Goal: Information Seeking & Learning: Check status

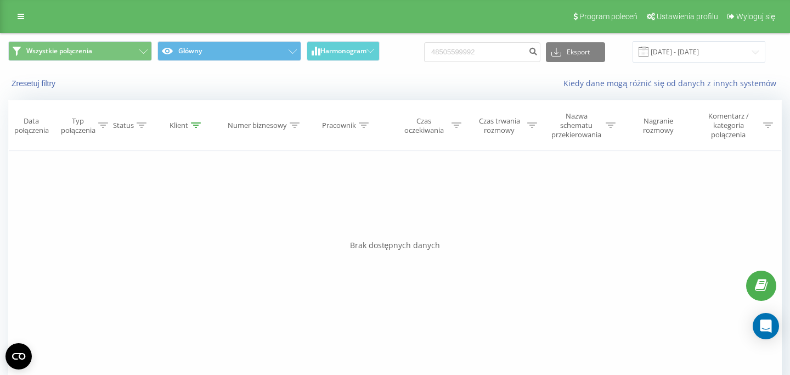
click at [424, 50] on input "48505599992" at bounding box center [482, 52] width 116 height 20
type input "606223621"
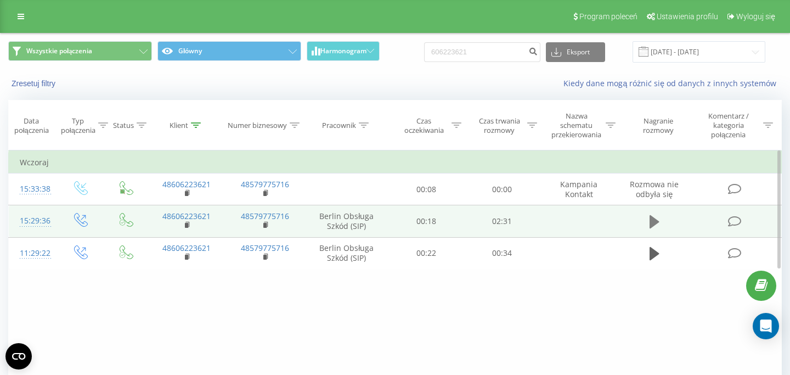
click at [657, 227] on icon at bounding box center [655, 221] width 10 height 15
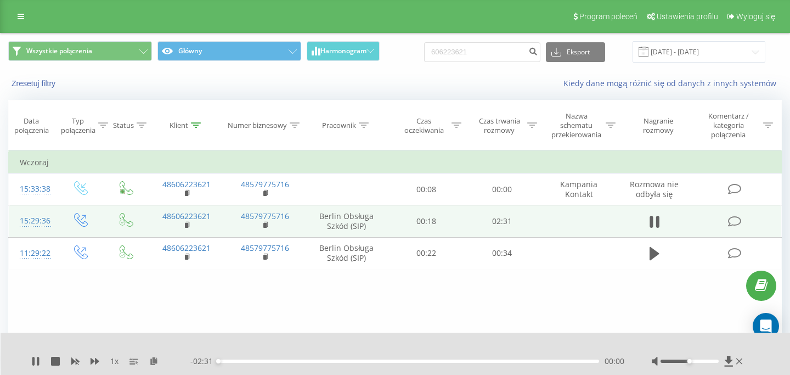
click at [507, 363] on div "- 02:31 00:00 00:00" at bounding box center [407, 361] width 434 height 11
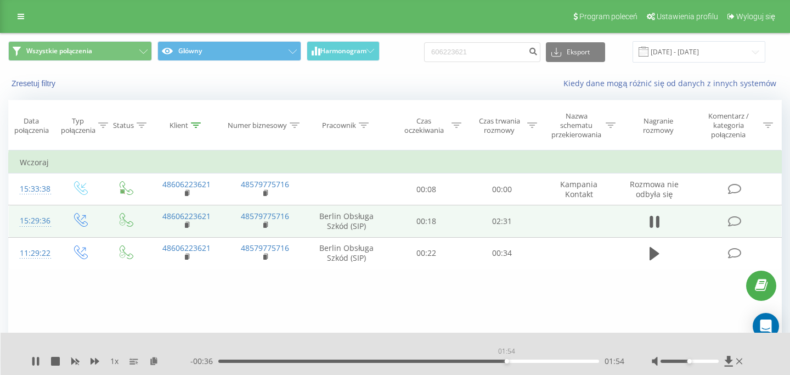
click at [507, 361] on div "01:54" at bounding box center [408, 361] width 381 height 3
click at [744, 364] on div at bounding box center [698, 361] width 93 height 11
click at [744, 363] on div at bounding box center [698, 361] width 93 height 11
click at [742, 363] on icon at bounding box center [740, 361] width 6 height 9
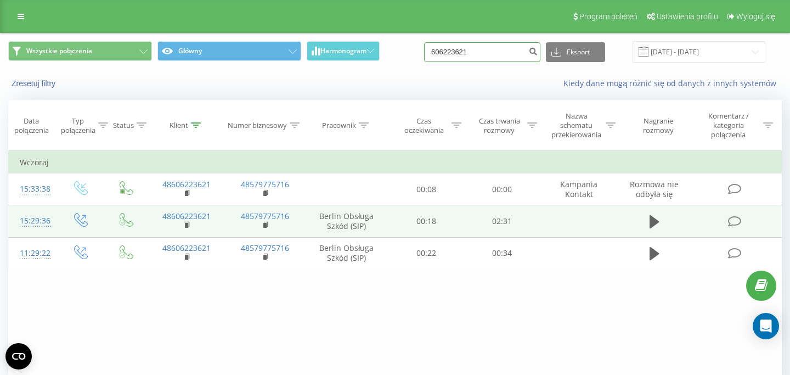
drag, startPoint x: 491, startPoint y: 51, endPoint x: 406, endPoint y: 51, distance: 85.1
click at [424, 51] on input "606223621" at bounding box center [482, 52] width 116 height 20
paste input "1 151 21"
type input "601 151 211"
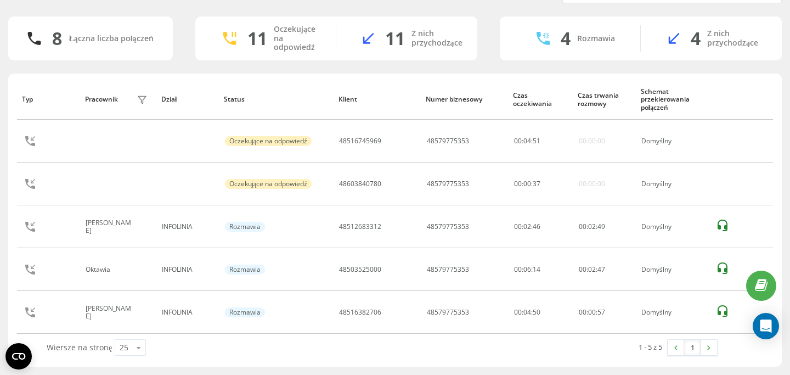
scroll to position [44, 0]
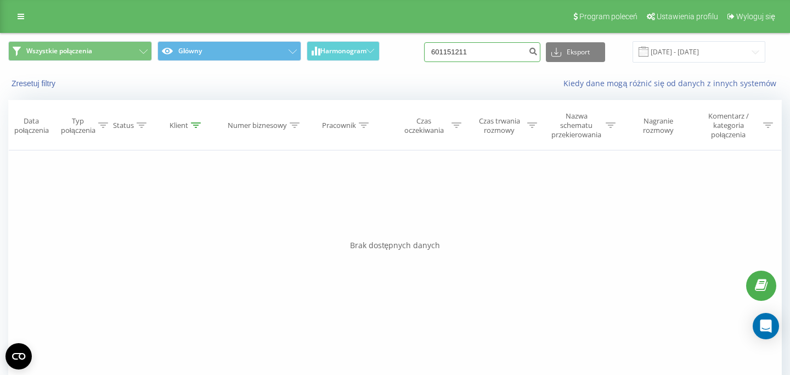
click at [484, 53] on input "601151211" at bounding box center [482, 52] width 116 height 20
paste input "48508693197"
type input "48508693197"
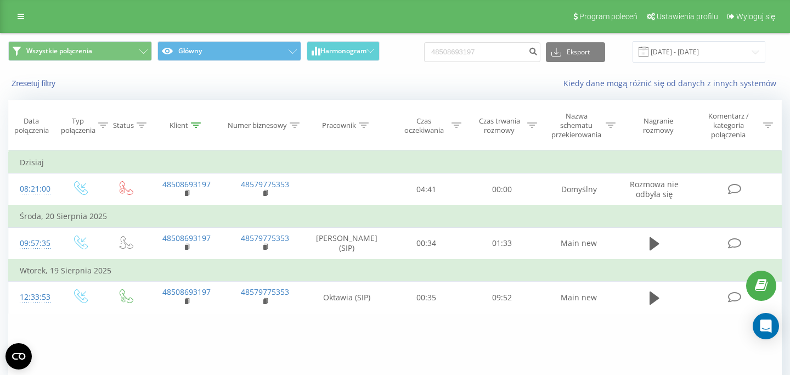
scroll to position [12, 0]
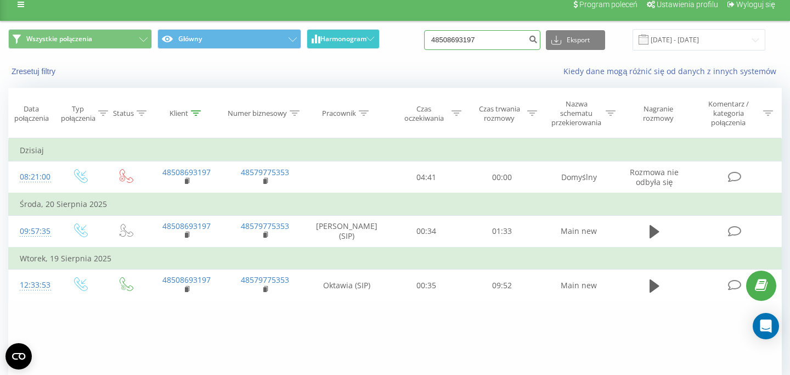
drag, startPoint x: 508, startPoint y: 37, endPoint x: 357, endPoint y: 48, distance: 150.8
click at [424, 47] on input "48508693197" at bounding box center [482, 40] width 116 height 20
paste input "11449451"
type input "48511449451"
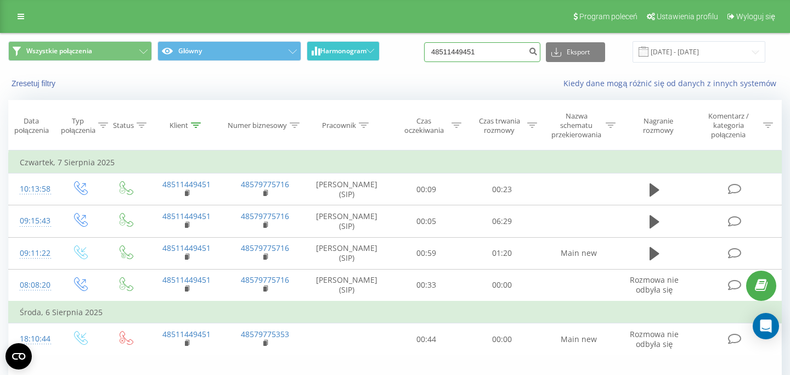
drag, startPoint x: 505, startPoint y: 56, endPoint x: 352, endPoint y: 56, distance: 153.2
click at [424, 56] on input "48511449451" at bounding box center [482, 52] width 116 height 20
paste input "601 151 211"
type input "601 151 211"
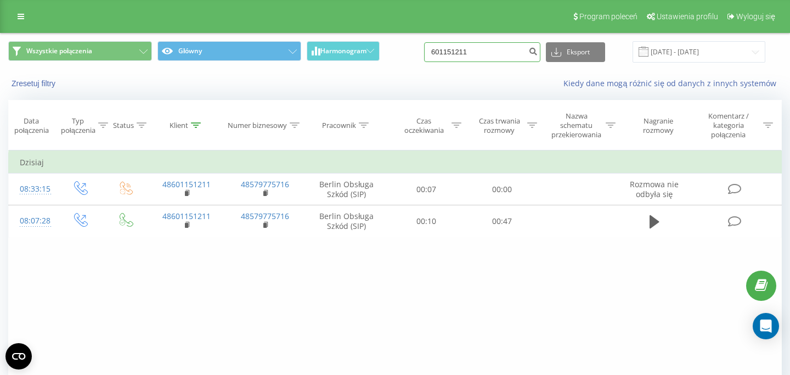
drag, startPoint x: 486, startPoint y: 57, endPoint x: 383, endPoint y: 57, distance: 103.8
click at [424, 57] on input "601151211" at bounding box center [482, 52] width 116 height 20
paste input "535895781"
type input "535895781"
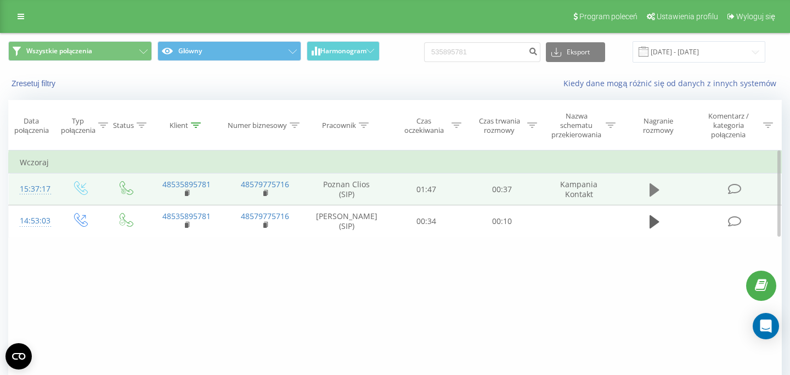
click at [650, 190] on icon at bounding box center [655, 189] width 10 height 13
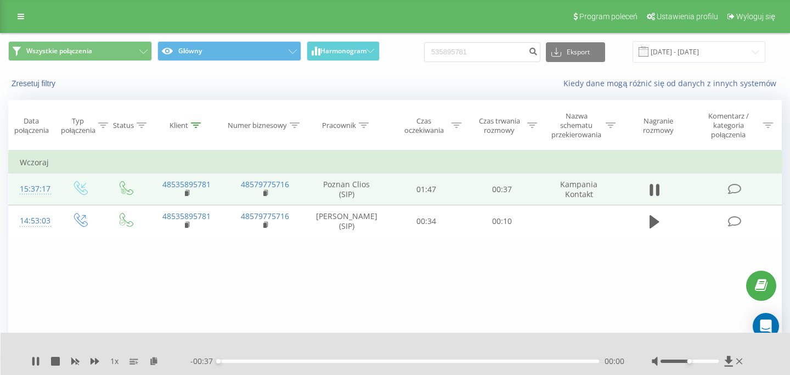
click at [371, 361] on div "00:00" at bounding box center [408, 361] width 381 height 3
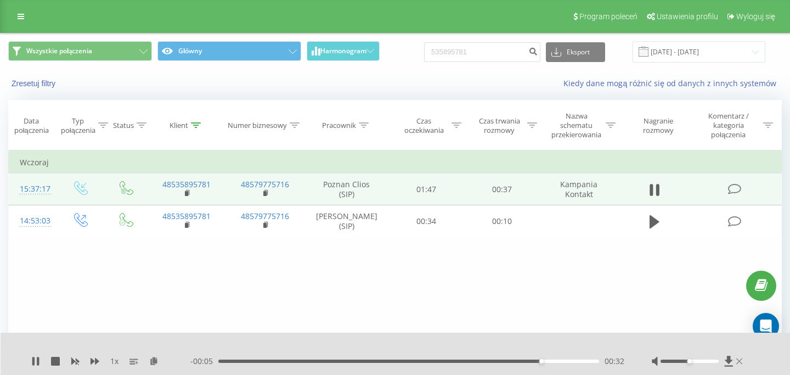
click at [740, 363] on icon at bounding box center [740, 361] width 6 height 9
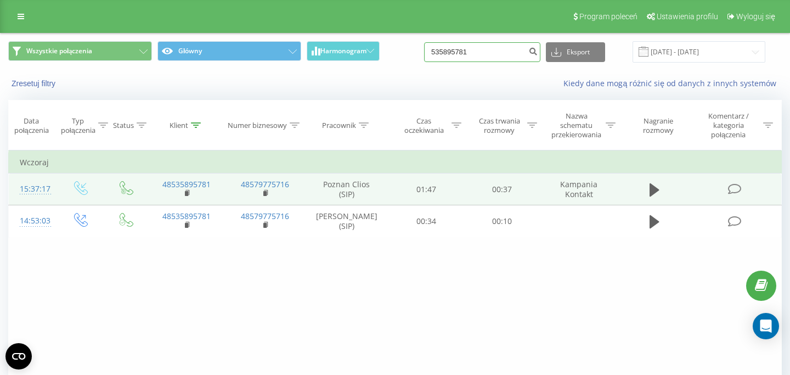
drag, startPoint x: 483, startPoint y: 52, endPoint x: 422, endPoint y: 52, distance: 61.5
click at [430, 52] on input "535895781" at bounding box center [482, 52] width 116 height 20
paste input "798936640"
type input "798936640"
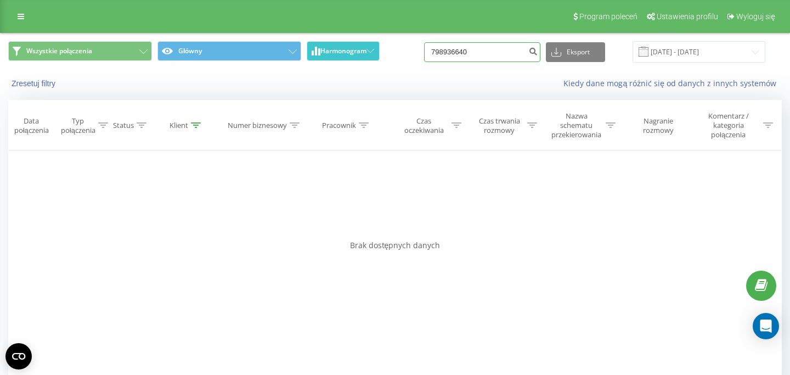
drag, startPoint x: 485, startPoint y: 48, endPoint x: 364, endPoint y: 55, distance: 121.0
click at [424, 55] on input "798936640" at bounding box center [482, 52] width 116 height 20
paste input "508 388 843"
type input "508 388 843"
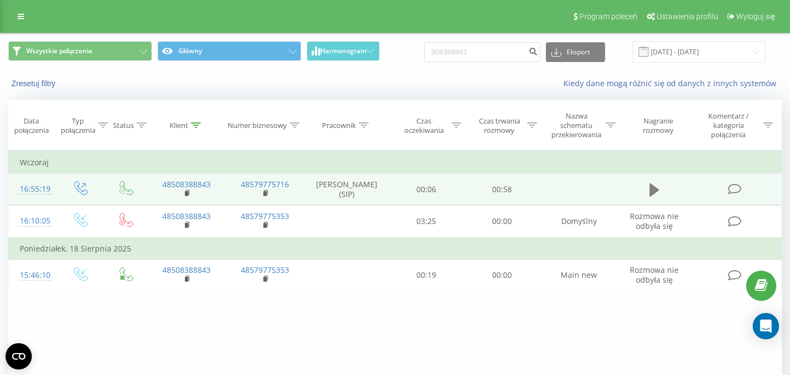
click at [652, 194] on icon at bounding box center [655, 189] width 10 height 13
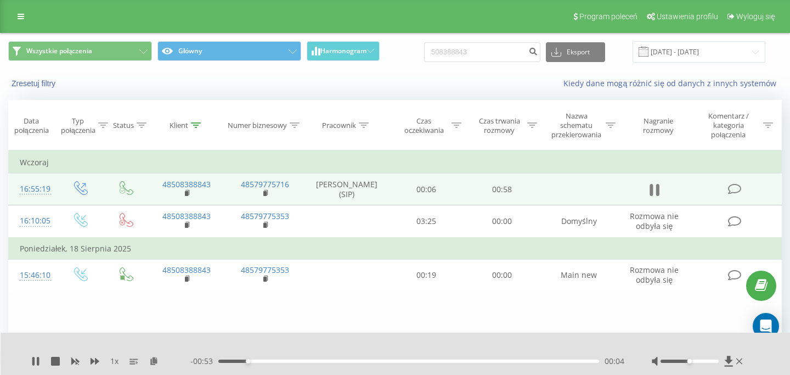
click at [659, 193] on icon at bounding box center [658, 190] width 3 height 12
drag, startPoint x: 504, startPoint y: 57, endPoint x: 401, endPoint y: 55, distance: 103.2
click at [424, 55] on input "508388843" at bounding box center [482, 52] width 116 height 20
click at [473, 43] on input at bounding box center [482, 52] width 116 height 20
paste input "48519607203"
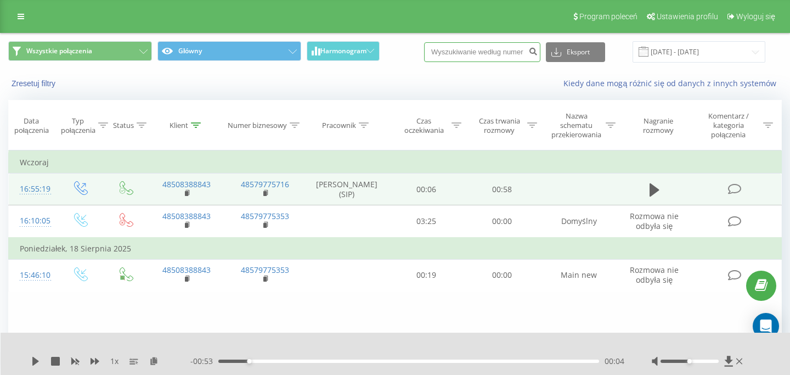
type input "48519607203"
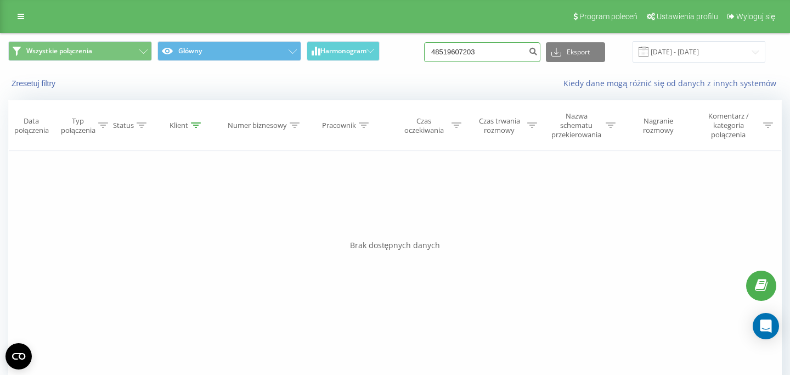
drag, startPoint x: 495, startPoint y: 59, endPoint x: 392, endPoint y: 52, distance: 102.9
click at [424, 52] on input "48519607203" at bounding box center [482, 52] width 116 height 20
paste input "508 388 84"
type input "508 388 843"
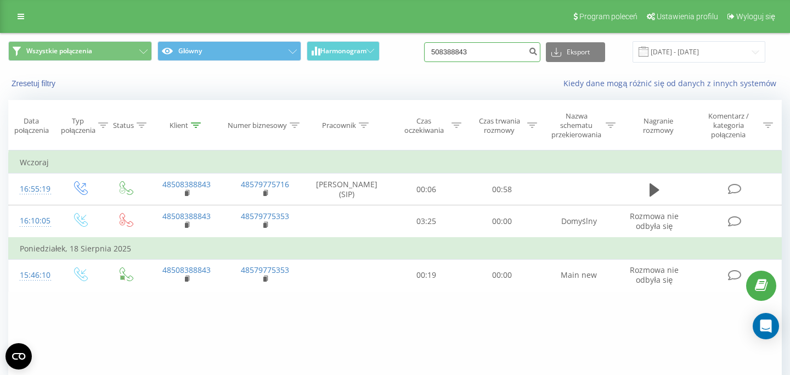
drag, startPoint x: 502, startPoint y: 55, endPoint x: 413, endPoint y: 55, distance: 88.4
click at [424, 55] on input "508388843" at bounding box center [482, 52] width 116 height 20
paste input "794 770 114"
type input "794 770 114"
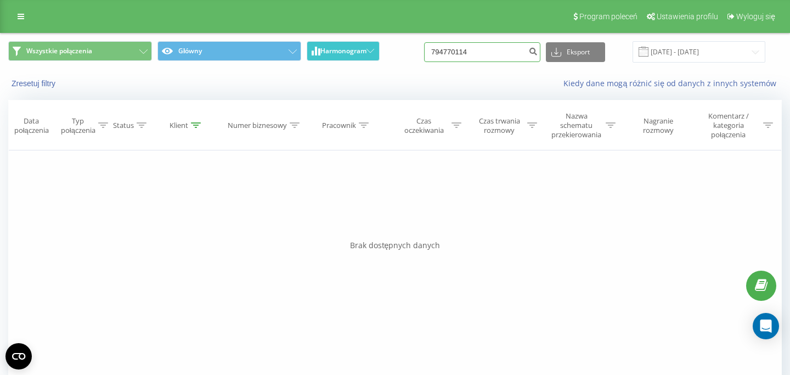
drag, startPoint x: 486, startPoint y: 55, endPoint x: 365, endPoint y: 57, distance: 121.9
click at [424, 55] on input "794770114" at bounding box center [482, 52] width 116 height 20
paste input "601 151 211"
type input "601 151 211"
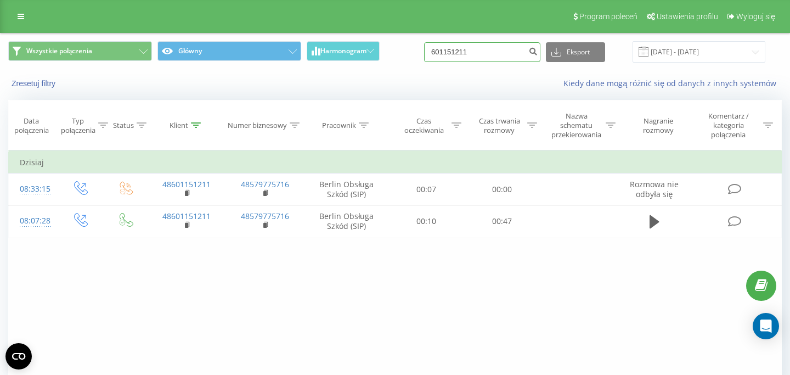
drag, startPoint x: 485, startPoint y: 59, endPoint x: 375, endPoint y: 58, distance: 109.8
click at [424, 58] on input "601151211" at bounding box center [482, 52] width 116 height 20
paste input "535895781"
type input "535895781"
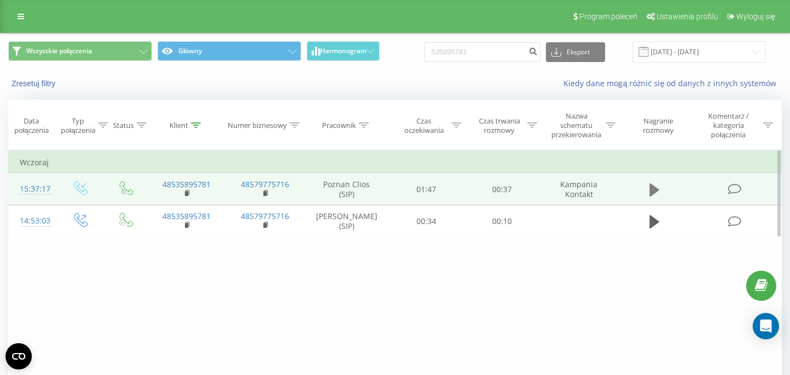
click at [651, 183] on button at bounding box center [655, 190] width 16 height 16
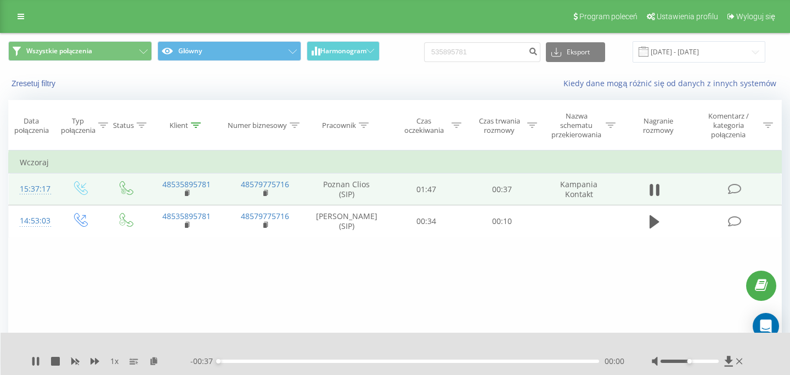
click at [335, 360] on div "00:00" at bounding box center [408, 361] width 381 height 3
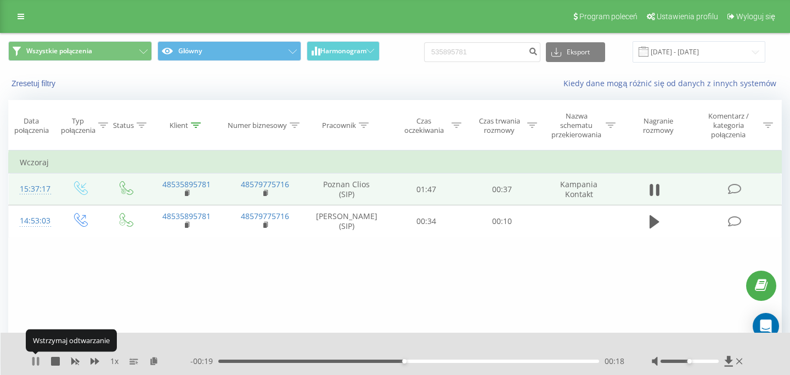
click at [35, 360] on icon at bounding box center [33, 361] width 2 height 9
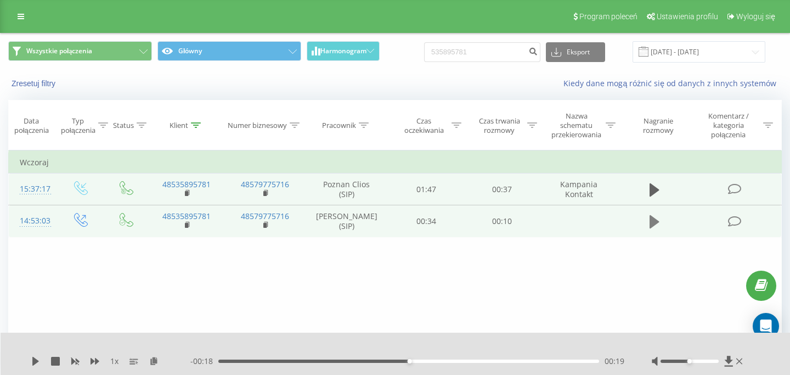
click at [658, 220] on icon at bounding box center [655, 221] width 10 height 15
click at [742, 360] on icon at bounding box center [740, 361] width 6 height 9
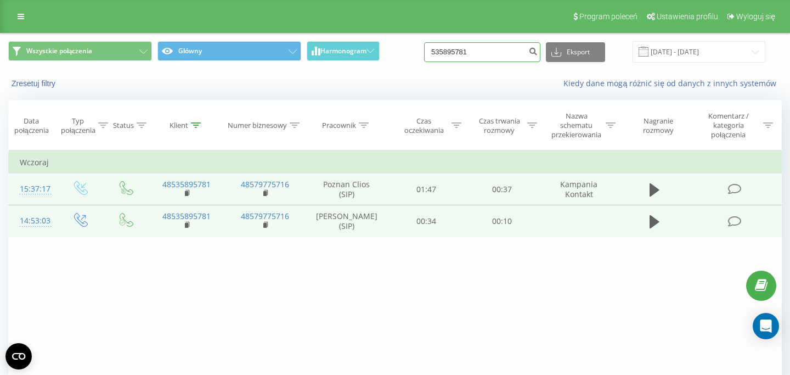
drag, startPoint x: 515, startPoint y: 48, endPoint x: 393, endPoint y: 62, distance: 123.2
click at [424, 57] on input "535895781" at bounding box center [482, 52] width 116 height 20
paste input "609201424"
type input "609201424"
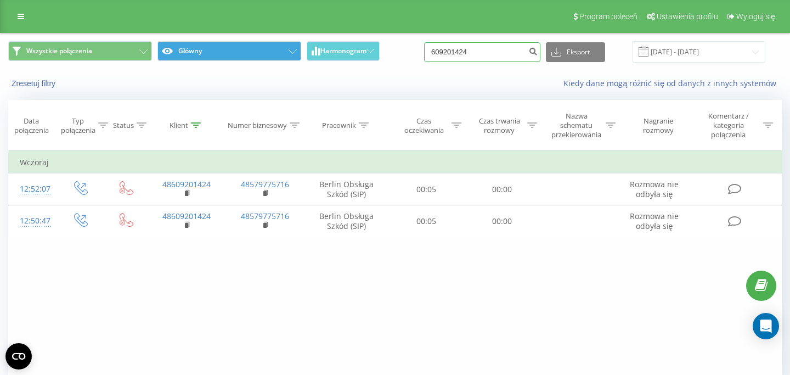
drag, startPoint x: 514, startPoint y: 61, endPoint x: 289, endPoint y: 61, distance: 225.1
click at [424, 62] on input "609201424" at bounding box center [482, 52] width 116 height 20
click at [466, 55] on input "609201424" at bounding box center [482, 52] width 116 height 20
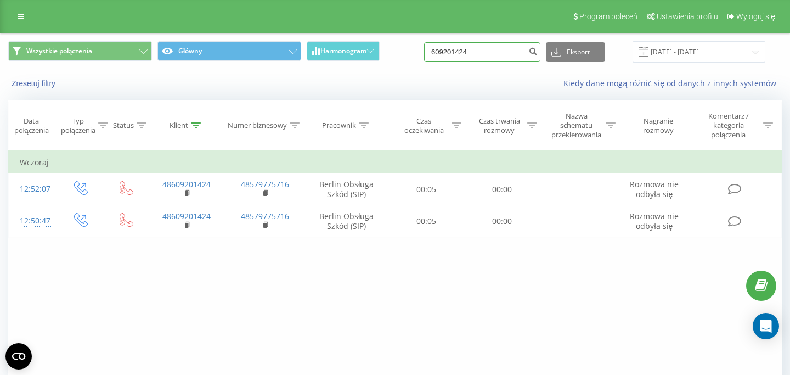
paste input "792987471"
type input "792987471"
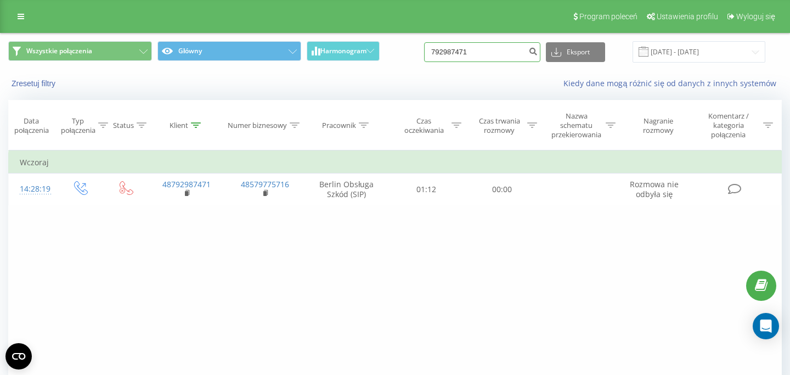
drag, startPoint x: 492, startPoint y: 53, endPoint x: 425, endPoint y: 53, distance: 67.0
click at [428, 53] on input "792987471" at bounding box center [482, 52] width 116 height 20
paste input "606223621"
type input "606223621"
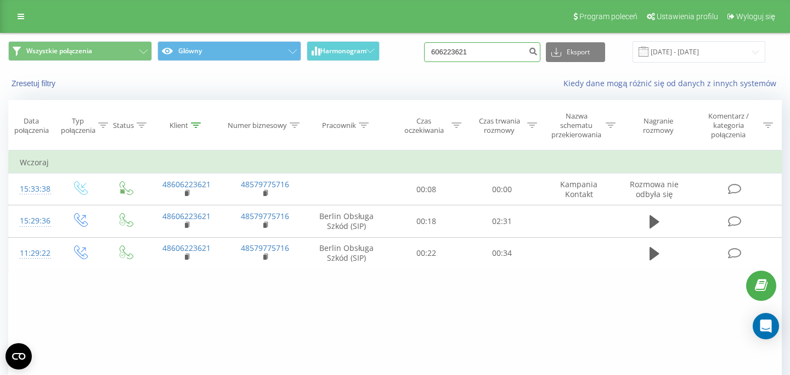
drag, startPoint x: 490, startPoint y: 52, endPoint x: 396, endPoint y: 52, distance: 94.4
click at [424, 52] on input "606223621" at bounding box center [482, 52] width 116 height 20
paste input "511346742"
type input "511346742"
drag, startPoint x: 482, startPoint y: 55, endPoint x: 421, endPoint y: 50, distance: 61.2
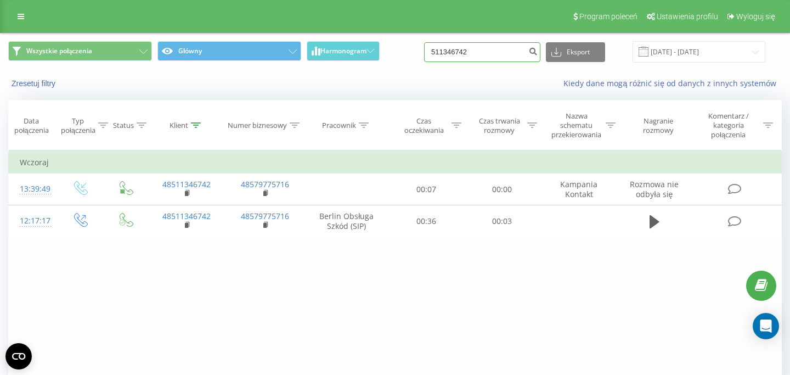
click at [424, 52] on input "511346742" at bounding box center [482, 52] width 116 height 20
click at [504, 54] on input at bounding box center [482, 52] width 116 height 20
paste input "660428565"
type input "660428565"
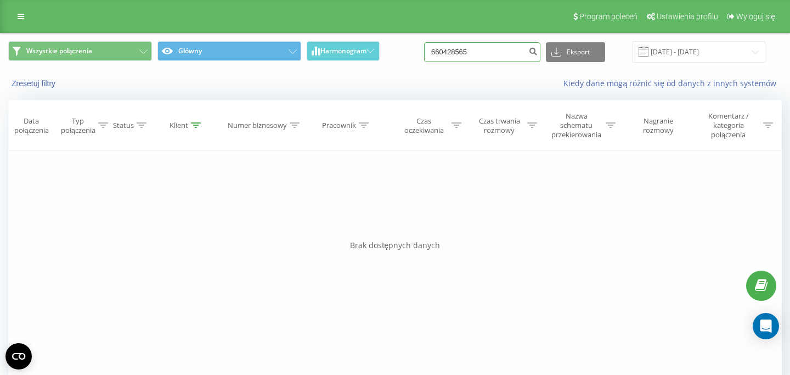
drag, startPoint x: 498, startPoint y: 48, endPoint x: 402, endPoint y: 41, distance: 96.9
click at [424, 43] on input "660428565" at bounding box center [482, 52] width 116 height 20
paste input "504786780"
type input "504786780"
click at [505, 68] on div "Wszystkie połączenia Główny Harmonogram 504786780 Eksport .csv .xls .xlsx 22.05…" at bounding box center [395, 51] width 789 height 37
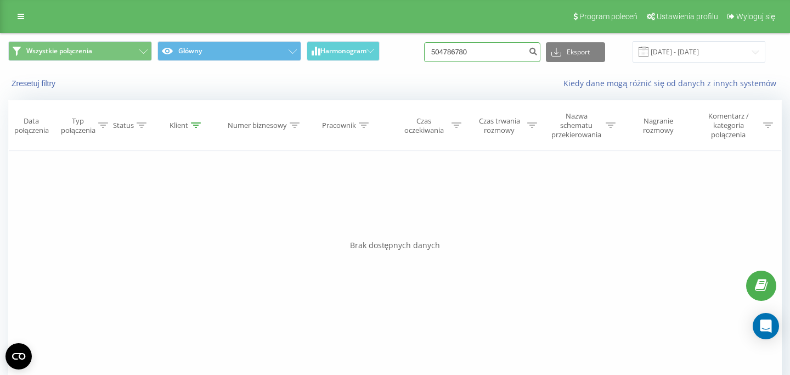
drag, startPoint x: 502, startPoint y: 59, endPoint x: 385, endPoint y: 59, distance: 117.5
click at [424, 59] on input "504786780" at bounding box center [482, 52] width 116 height 20
paste input "660682502"
type input "660682502"
drag, startPoint x: 496, startPoint y: 59, endPoint x: 319, endPoint y: 59, distance: 177.3
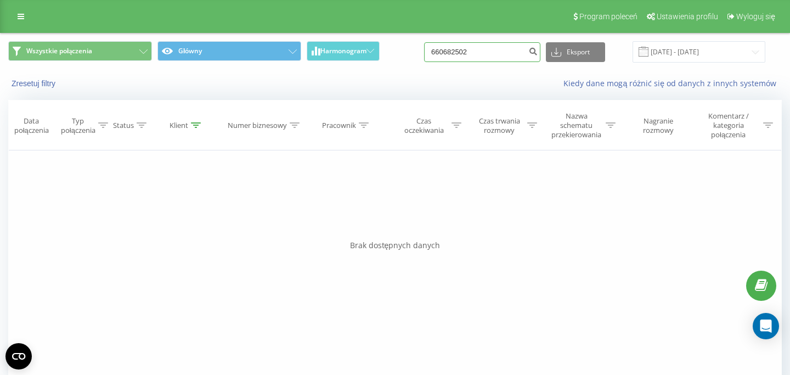
click at [424, 59] on input "660682502" at bounding box center [482, 52] width 116 height 20
paste input "881511529"
type input "881511529"
drag, startPoint x: 504, startPoint y: 58, endPoint x: 315, endPoint y: 64, distance: 189.5
click at [424, 62] on input "881511529" at bounding box center [482, 52] width 116 height 20
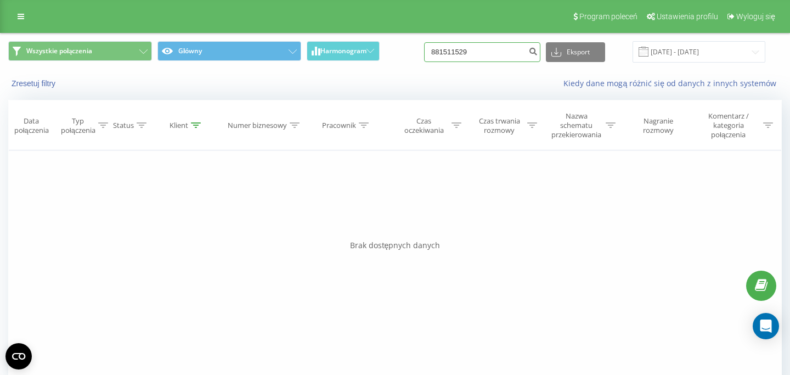
click at [471, 55] on input "881511529" at bounding box center [482, 52] width 116 height 20
click at [470, 55] on input "881511529" at bounding box center [482, 52] width 116 height 20
paste input "504891177"
type input "504891177"
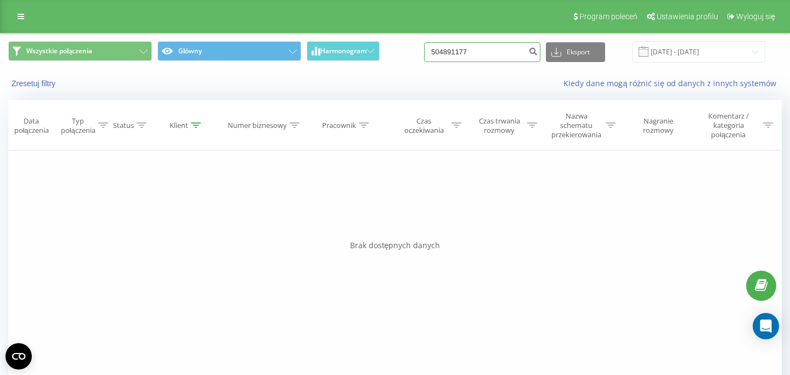
drag, startPoint x: 481, startPoint y: 52, endPoint x: 394, endPoint y: 52, distance: 86.7
click at [424, 52] on input "504891177" at bounding box center [482, 52] width 116 height 20
paste input "660763252"
type input "660763252"
drag, startPoint x: 511, startPoint y: 53, endPoint x: 344, endPoint y: 42, distance: 167.2
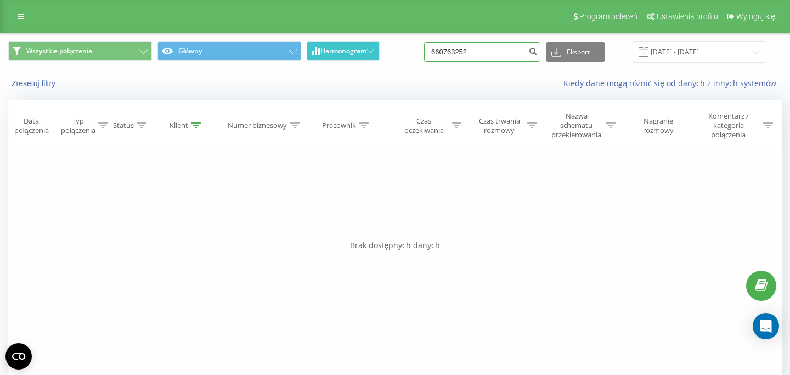
click at [424, 44] on input "660763252" at bounding box center [482, 52] width 116 height 20
paste input "07 424 283"
type input "607 424 283"
click at [485, 56] on input "607424283" at bounding box center [482, 52] width 116 height 20
click at [489, 55] on input "607424283" at bounding box center [482, 52] width 116 height 20
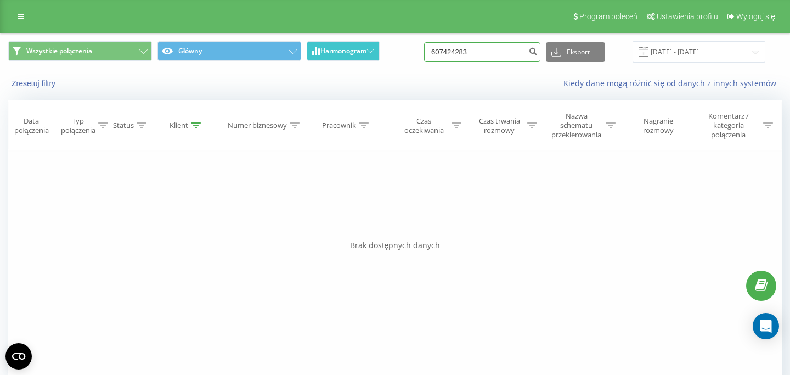
drag, startPoint x: 489, startPoint y: 55, endPoint x: 363, endPoint y: 55, distance: 125.2
click at [424, 55] on input "607424283" at bounding box center [482, 52] width 116 height 20
click at [516, 53] on input "607424283" at bounding box center [482, 52] width 116 height 20
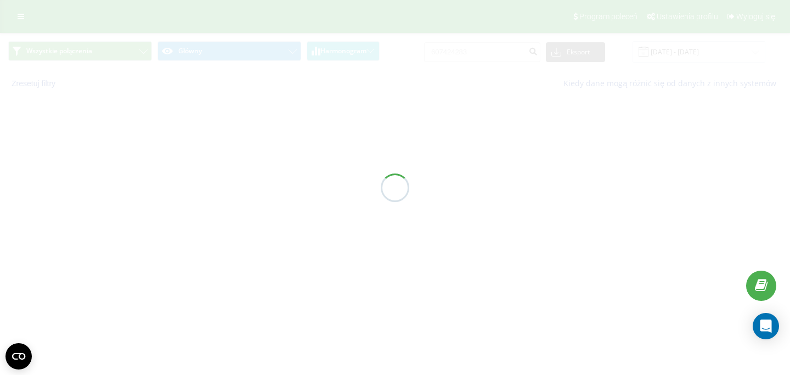
click at [506, 52] on div at bounding box center [395, 187] width 790 height 375
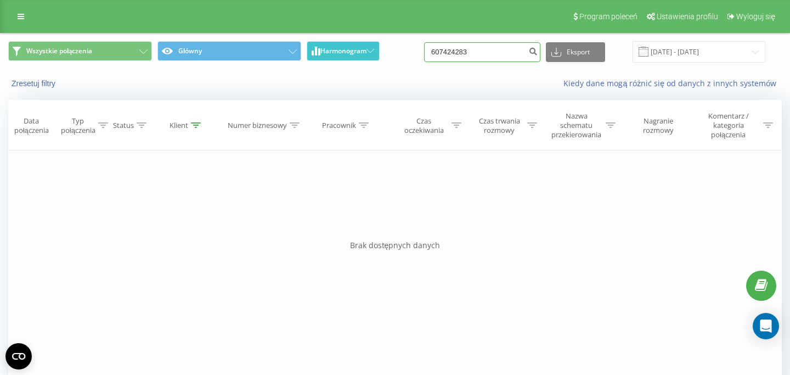
drag, startPoint x: 503, startPoint y: 58, endPoint x: 340, endPoint y: 58, distance: 162.5
click at [424, 58] on input "607424283" at bounding box center [482, 52] width 116 height 20
paste input "539807080"
type input "539807080"
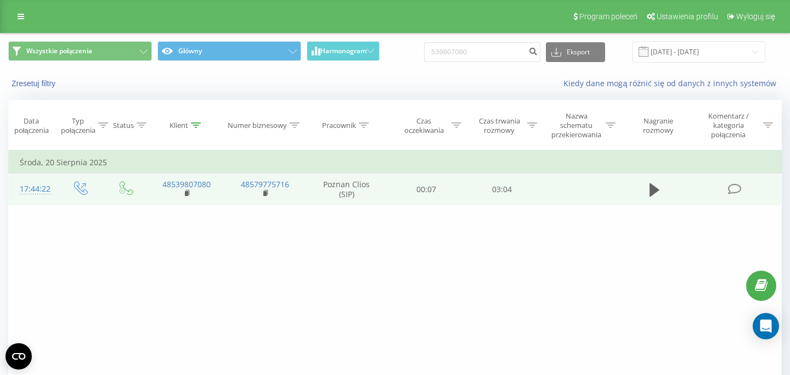
click at [667, 175] on td at bounding box center [655, 189] width 72 height 32
click at [667, 179] on td at bounding box center [655, 189] width 72 height 32
click at [661, 183] on button at bounding box center [655, 190] width 16 height 16
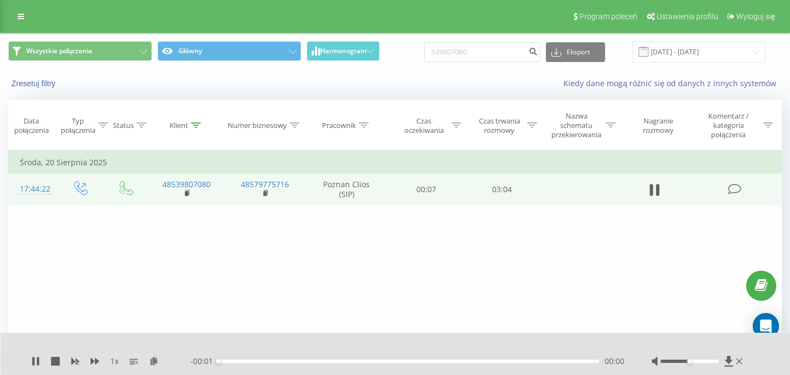
click at [345, 362] on div "00:00" at bounding box center [408, 361] width 381 height 3
click at [321, 362] on div "00:49" at bounding box center [408, 361] width 381 height 3
click at [439, 361] on div "01:21" at bounding box center [408, 361] width 381 height 3
click at [36, 362] on icon at bounding box center [35, 361] width 9 height 9
drag, startPoint x: 496, startPoint y: 59, endPoint x: 423, endPoint y: 60, distance: 73.0
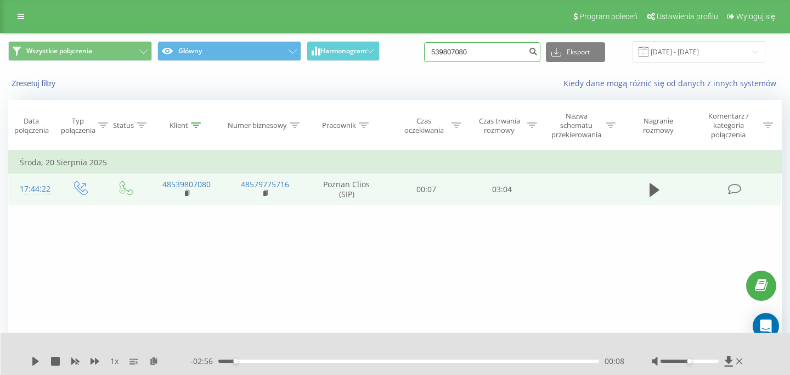
click at [424, 60] on input "539807080" at bounding box center [482, 52] width 116 height 20
paste input "510256274"
type input "510256274"
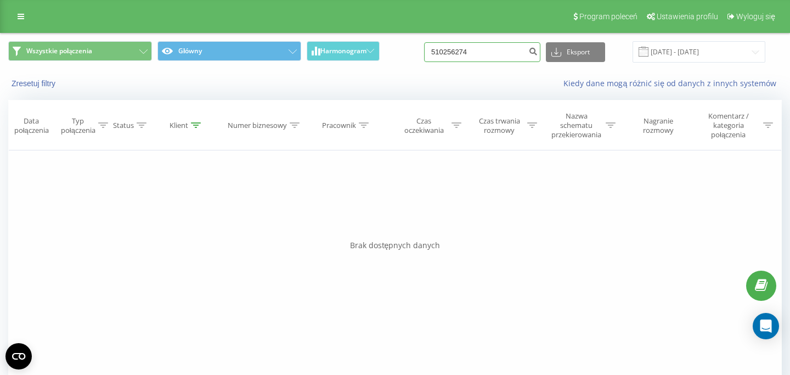
drag, startPoint x: 490, startPoint y: 55, endPoint x: 387, endPoint y: 53, distance: 102.7
click at [424, 54] on input "510256274" at bounding box center [482, 52] width 116 height 20
paste input "518045367"
type input "518045367"
drag, startPoint x: 487, startPoint y: 54, endPoint x: 382, endPoint y: 54, distance: 104.9
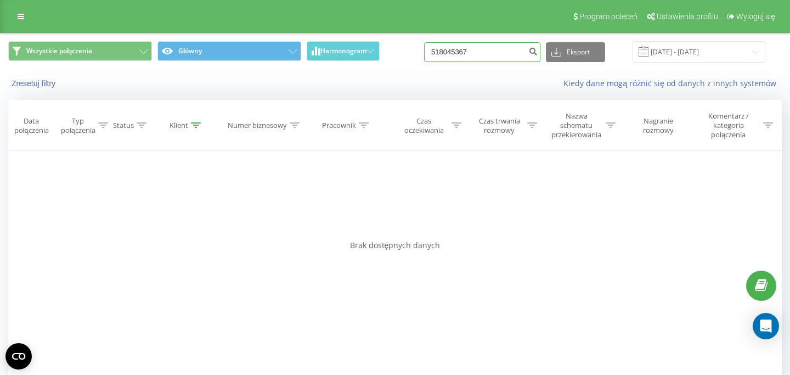
click at [424, 54] on input "518045367" at bounding box center [482, 52] width 116 height 20
paste input "518529601"
type input "518529601"
drag, startPoint x: 498, startPoint y: 57, endPoint x: 392, endPoint y: 55, distance: 106.5
click at [424, 57] on input "518529601" at bounding box center [482, 52] width 116 height 20
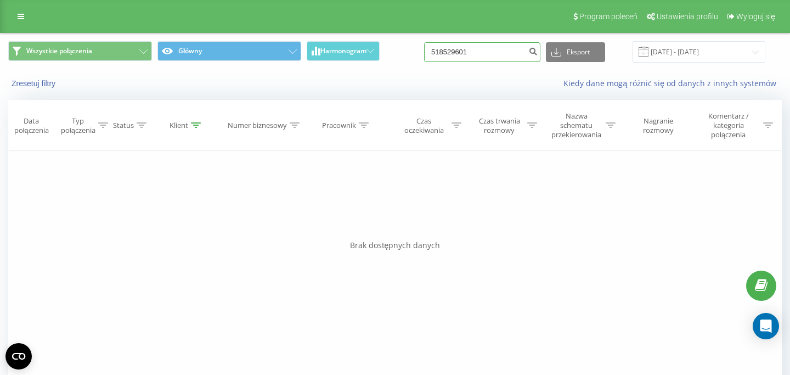
paste input "511346742"
type input "511346742"
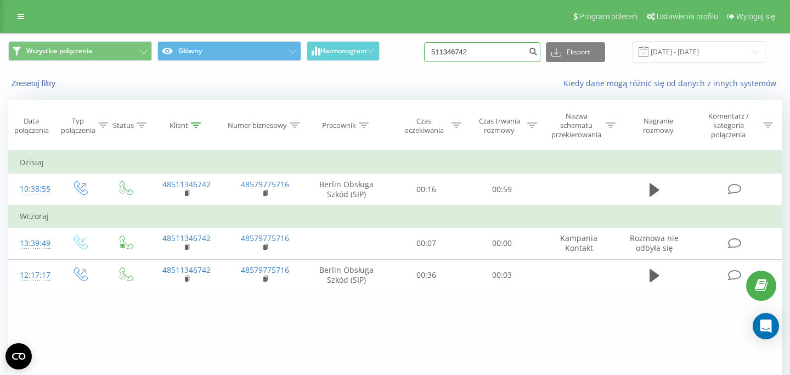
drag, startPoint x: 483, startPoint y: 51, endPoint x: 401, endPoint y: 51, distance: 82.3
click at [424, 51] on input "511346742" at bounding box center [482, 52] width 116 height 20
paste input "881511529"
type input "881511529"
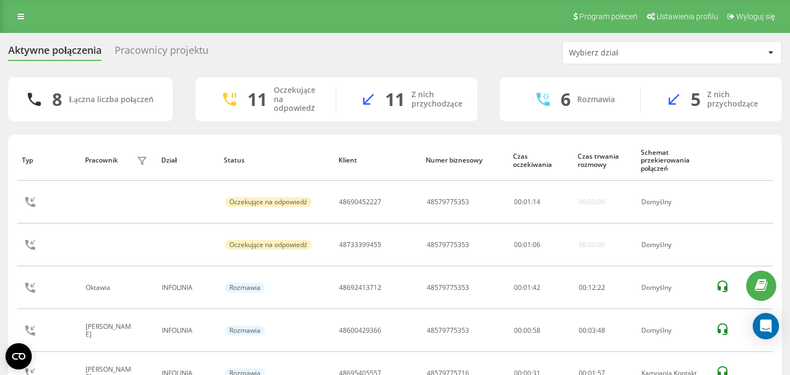
scroll to position [44, 0]
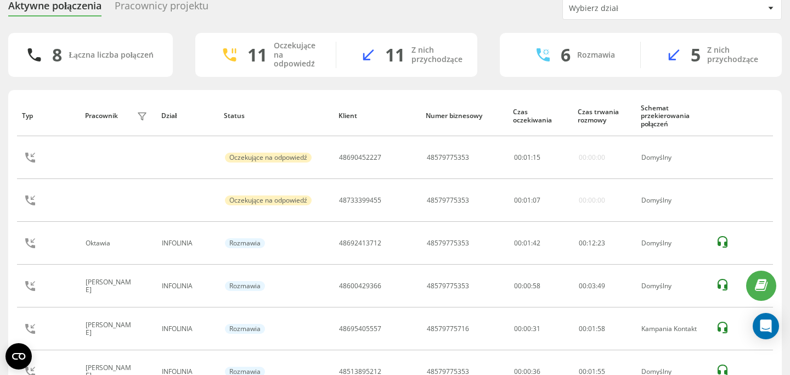
click at [201, 6] on div "Pracownicy projektu" at bounding box center [162, 8] width 94 height 17
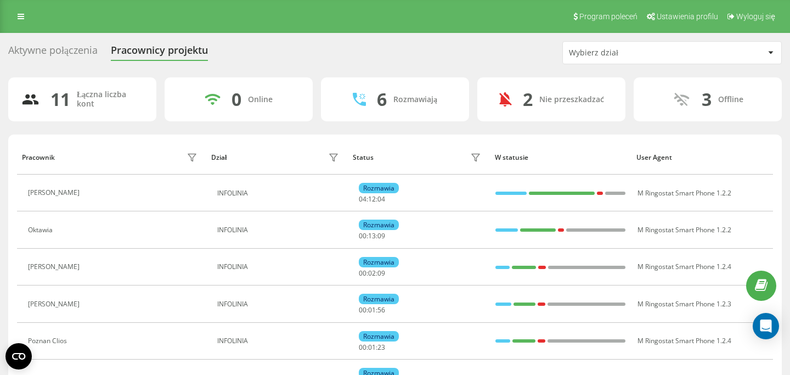
scroll to position [177, 0]
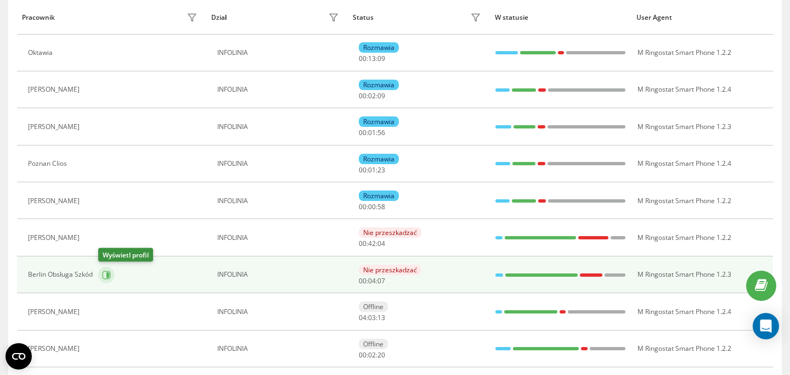
click at [109, 281] on button at bounding box center [106, 275] width 16 height 16
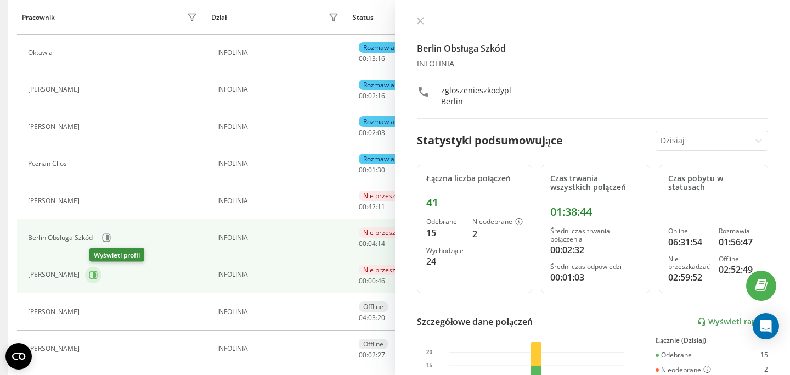
click at [96, 279] on button at bounding box center [93, 275] width 16 height 16
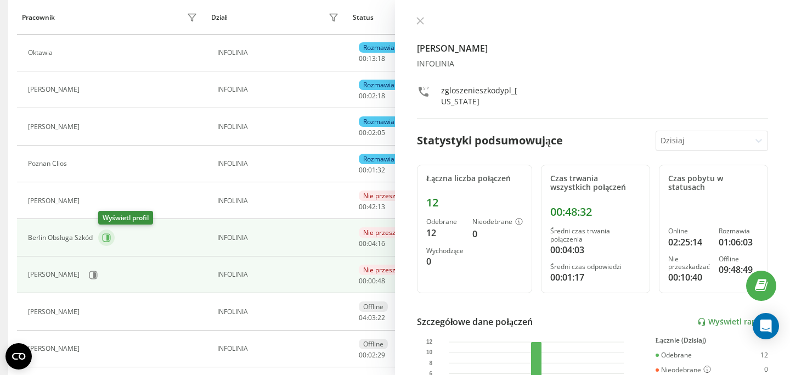
click at [110, 241] on icon at bounding box center [107, 238] width 8 height 8
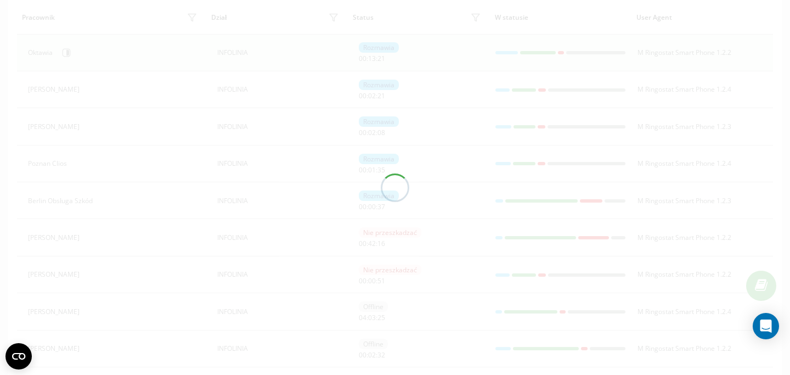
click at [82, 54] on div "Oktawia" at bounding box center [114, 52] width 172 height 19
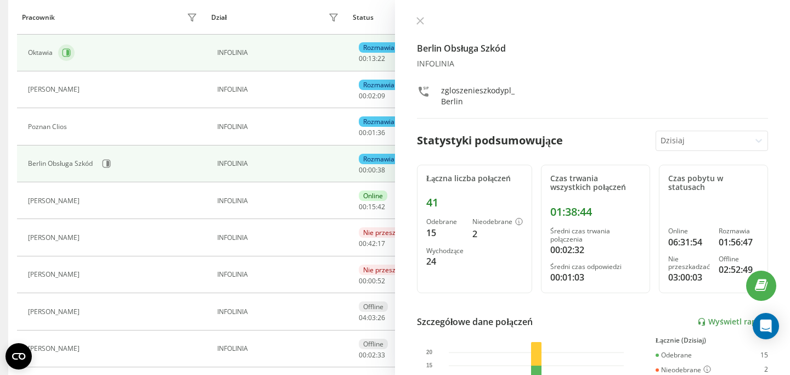
click at [65, 51] on icon at bounding box center [66, 52] width 9 height 9
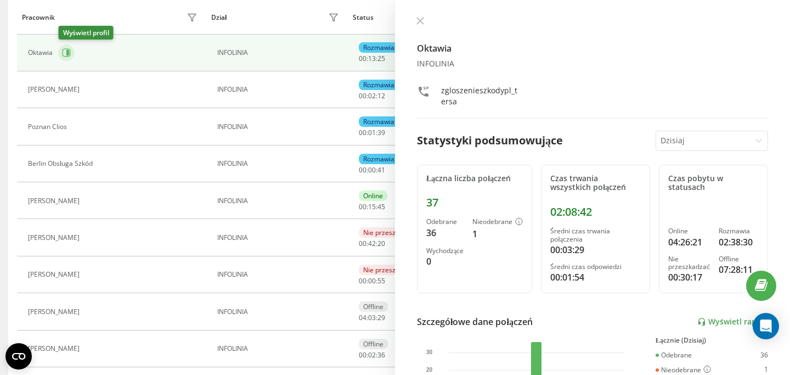
click at [65, 51] on icon at bounding box center [66, 52] width 9 height 9
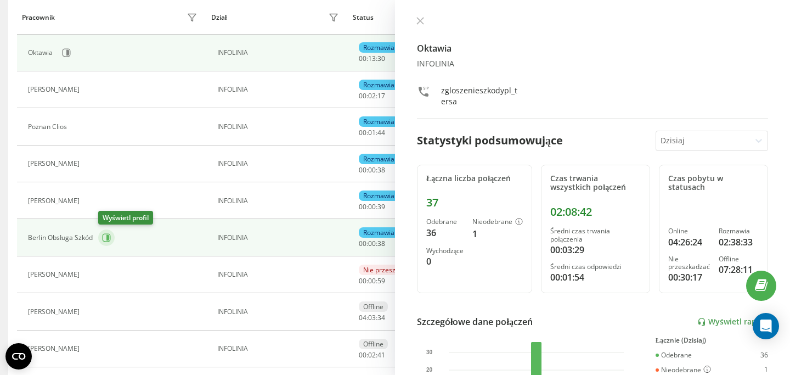
click at [105, 236] on icon at bounding box center [106, 237] width 9 height 9
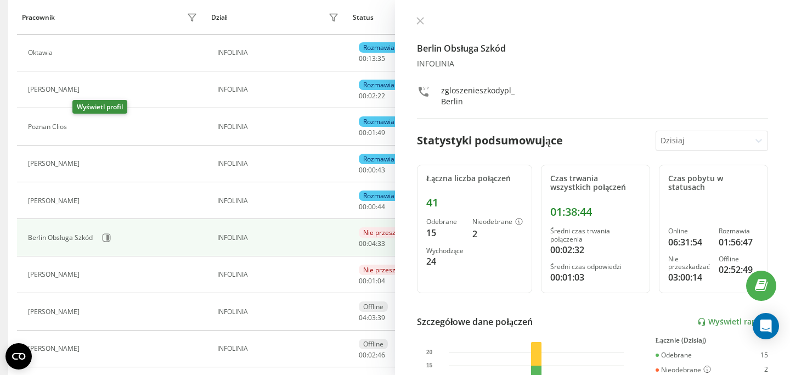
click at [80, 125] on icon at bounding box center [79, 126] width 9 height 9
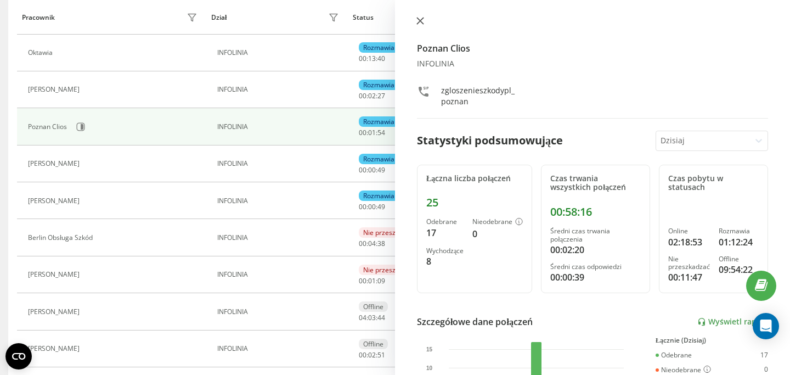
click at [418, 23] on icon at bounding box center [420, 21] width 7 height 7
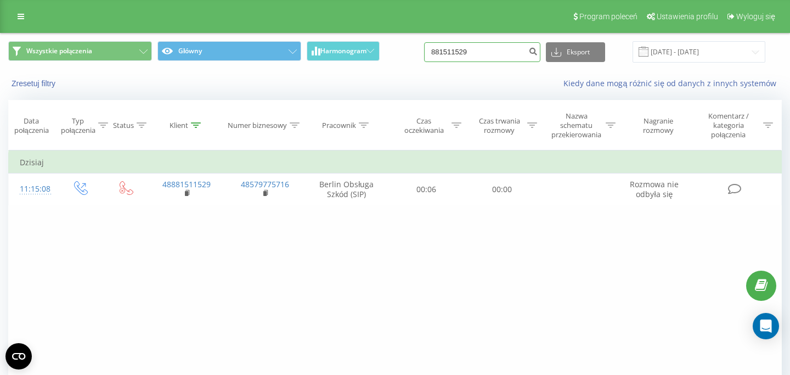
drag, startPoint x: 507, startPoint y: 50, endPoint x: 444, endPoint y: 47, distance: 63.2
click at [455, 49] on input "881511529" at bounding box center [482, 52] width 116 height 20
type input "8"
paste input "500584096"
type input "500584096"
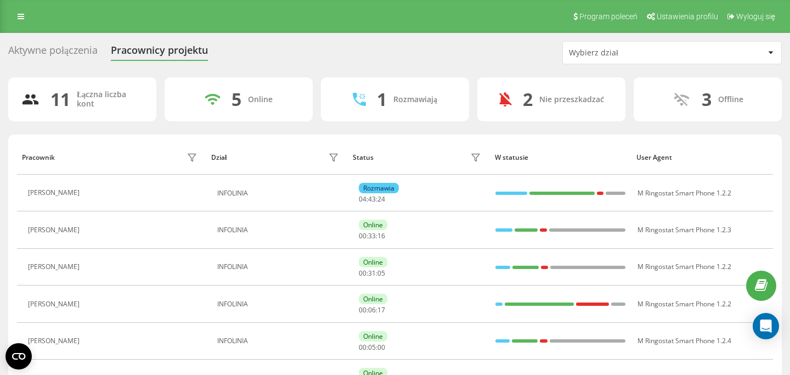
click at [59, 51] on div "Aktywne połączenia" at bounding box center [52, 52] width 89 height 17
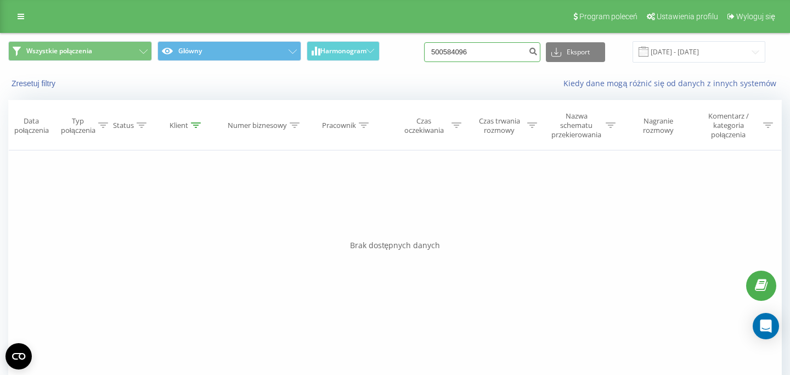
drag, startPoint x: 487, startPoint y: 55, endPoint x: 403, endPoint y: 45, distance: 85.1
click at [424, 46] on input "500584096" at bounding box center [482, 52] width 116 height 20
paste input "889704728"
type input "889704728"
drag, startPoint x: 489, startPoint y: 55, endPoint x: 437, endPoint y: 44, distance: 52.8
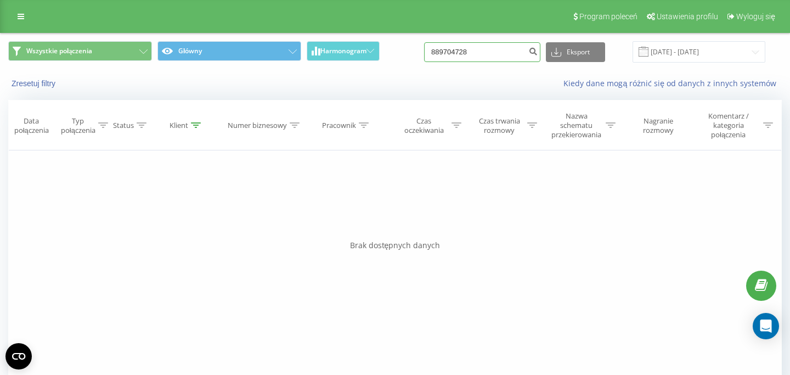
click at [439, 47] on input "889704728" at bounding box center [482, 52] width 116 height 20
paste input "531435870"
type input "531435870"
drag, startPoint x: 490, startPoint y: 55, endPoint x: 406, endPoint y: 41, distance: 84.7
click at [424, 42] on input "531435870" at bounding box center [482, 52] width 116 height 20
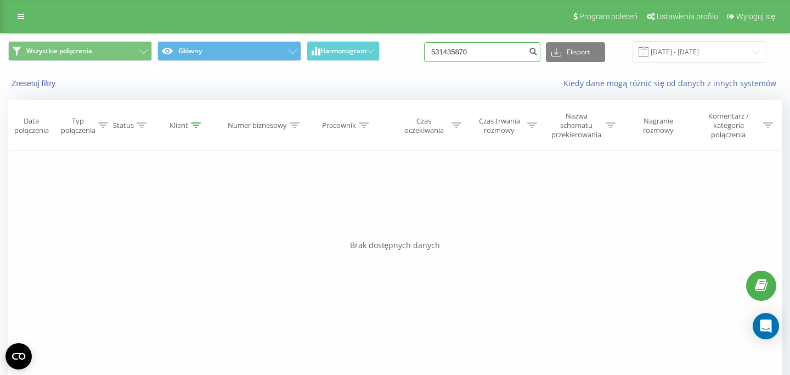
paste input "602584096"
type input "602584096"
drag, startPoint x: 486, startPoint y: 54, endPoint x: 415, endPoint y: 54, distance: 70.8
click at [425, 54] on input "602584096" at bounding box center [482, 52] width 116 height 20
paste input "723513071"
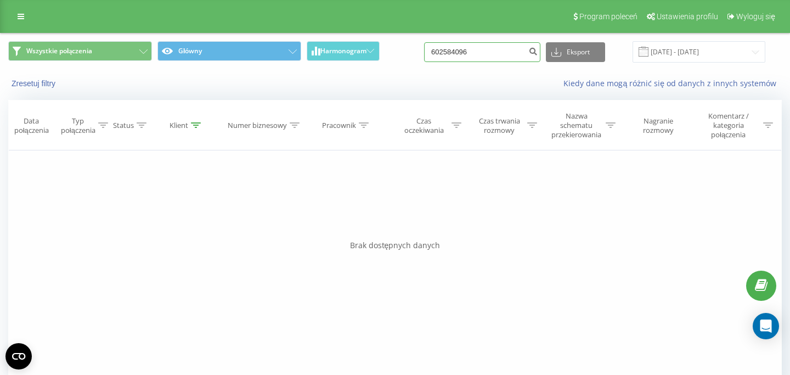
type input "723513071"
